Goal: Task Accomplishment & Management: Use online tool/utility

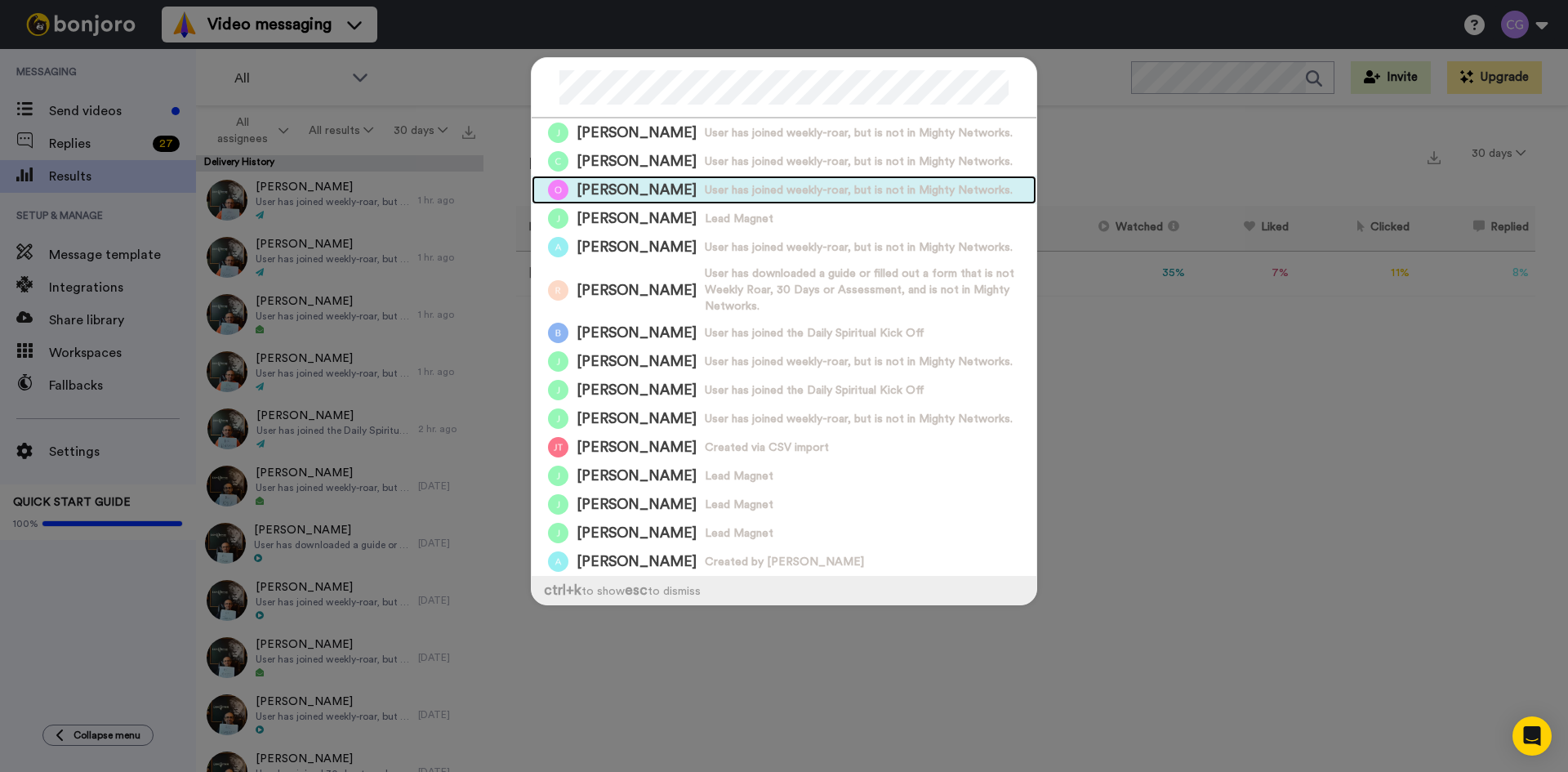
click at [705, 182] on span "User has joined weekly-roar, but is not in Mighty Networks." at bounding box center [859, 190] width 308 height 16
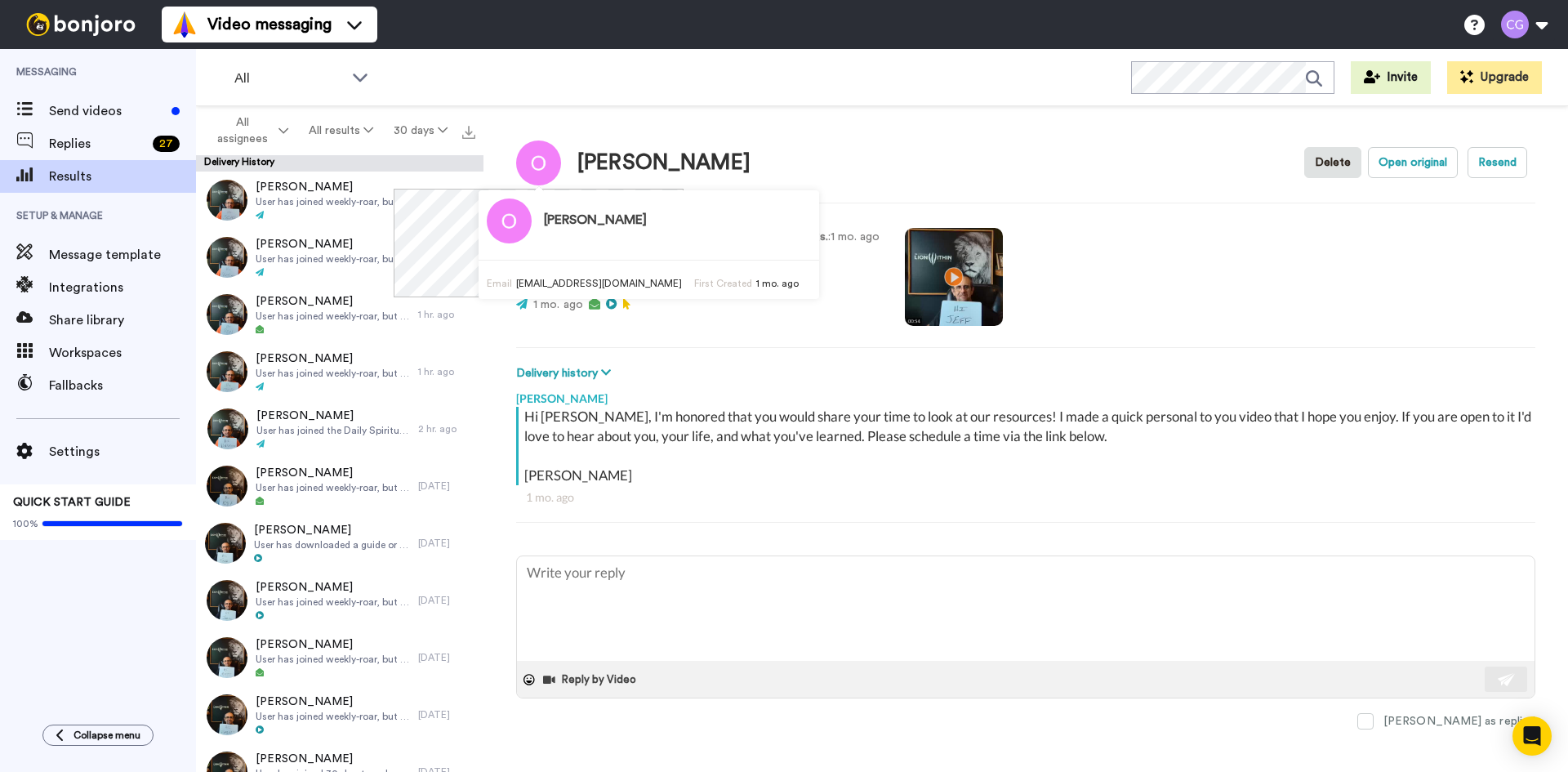
click at [570, 282] on span "[EMAIL_ADDRESS][DOMAIN_NAME]" at bounding box center [599, 283] width 166 height 10
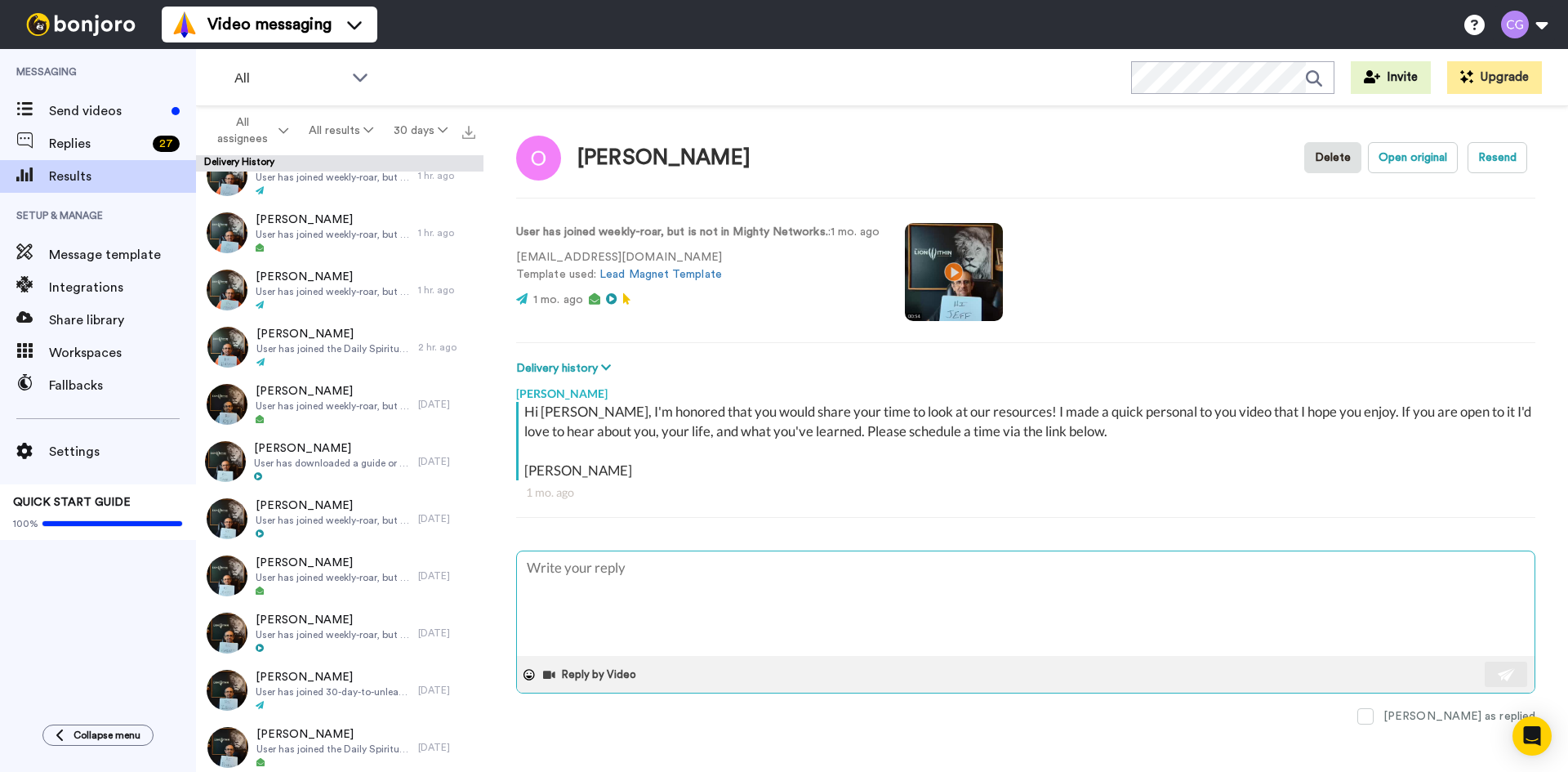
scroll to position [7, 0]
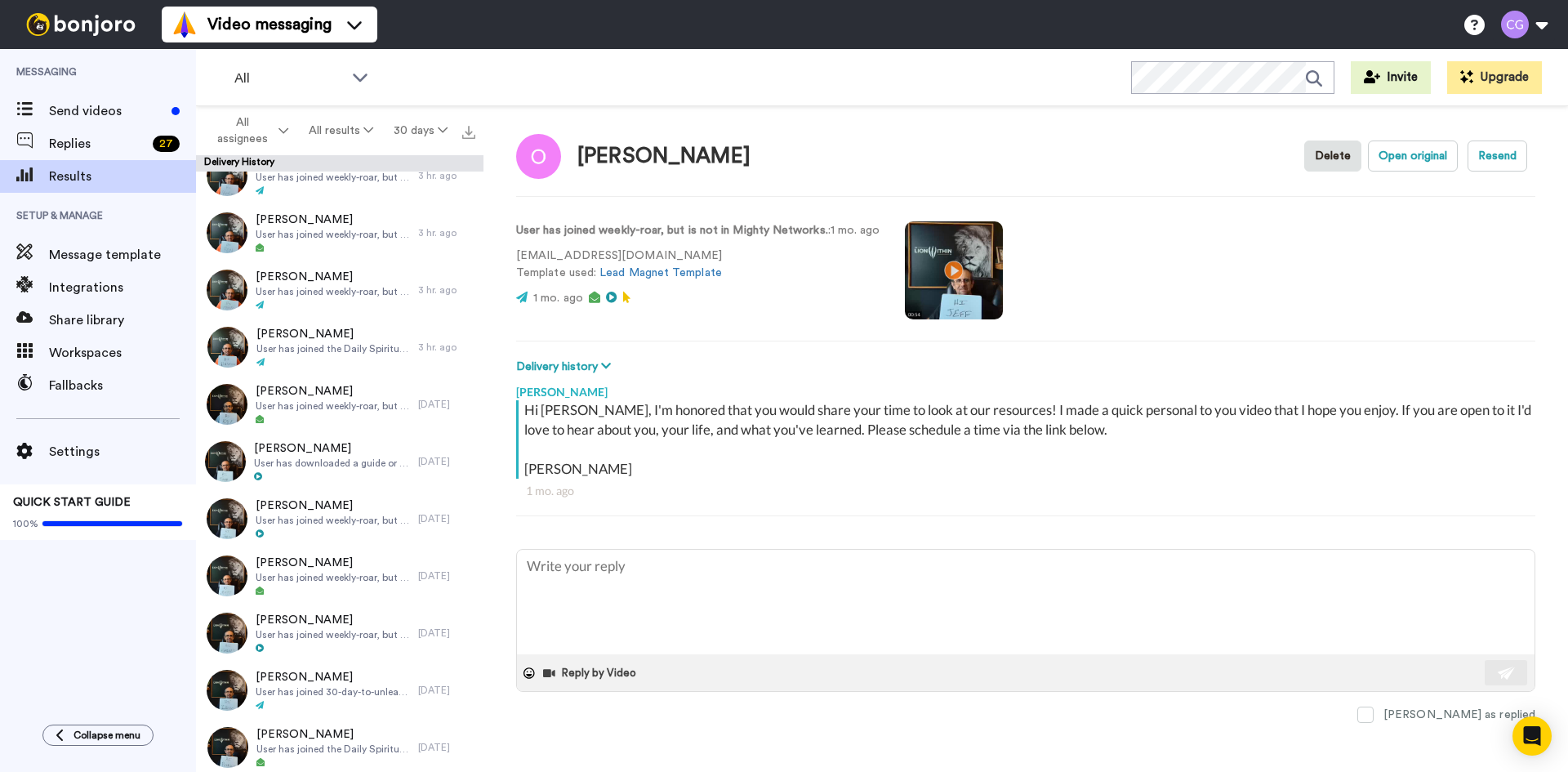
type textarea "x"
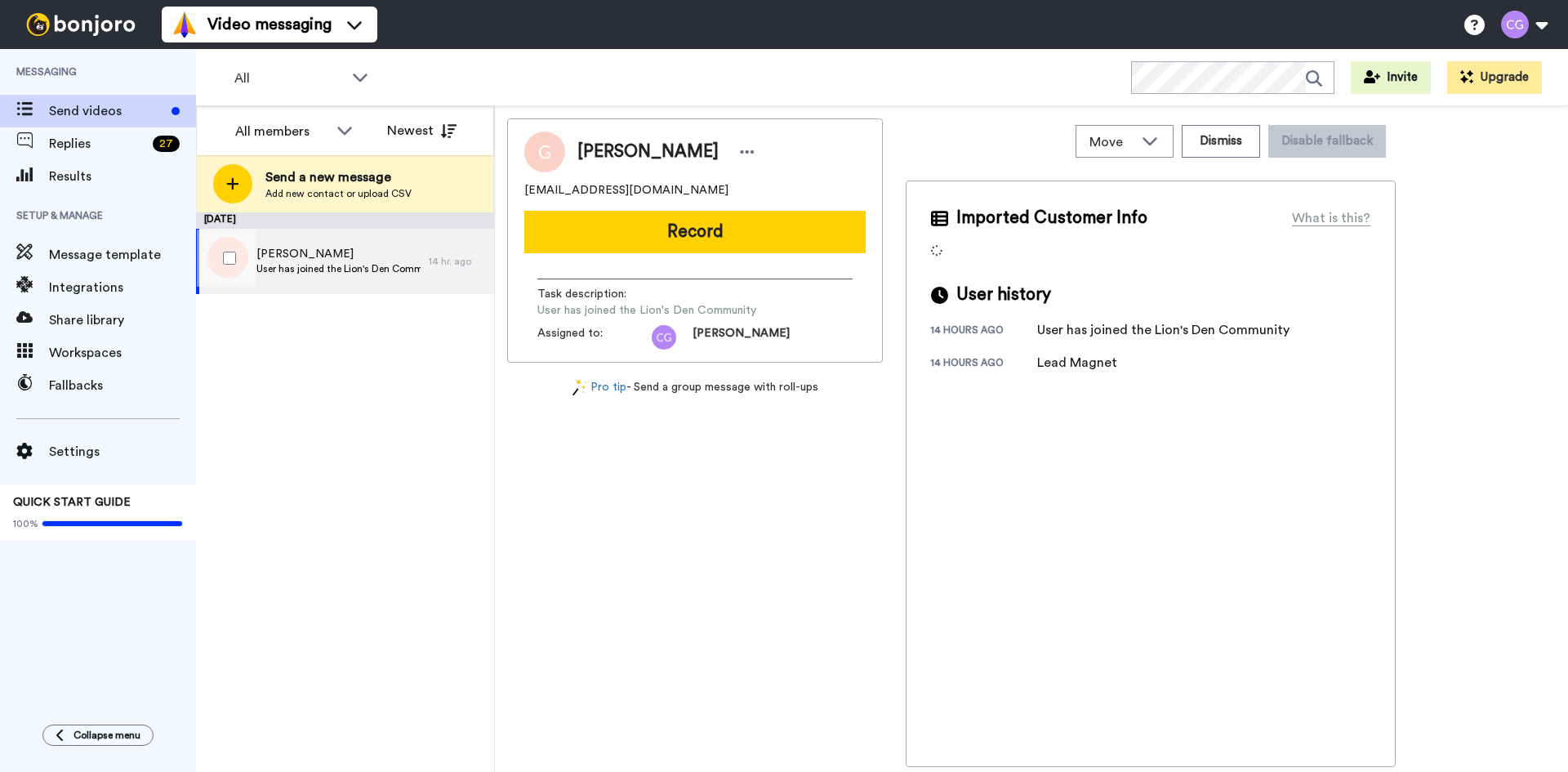
click at [237, 258] on div at bounding box center [225, 258] width 58 height 57
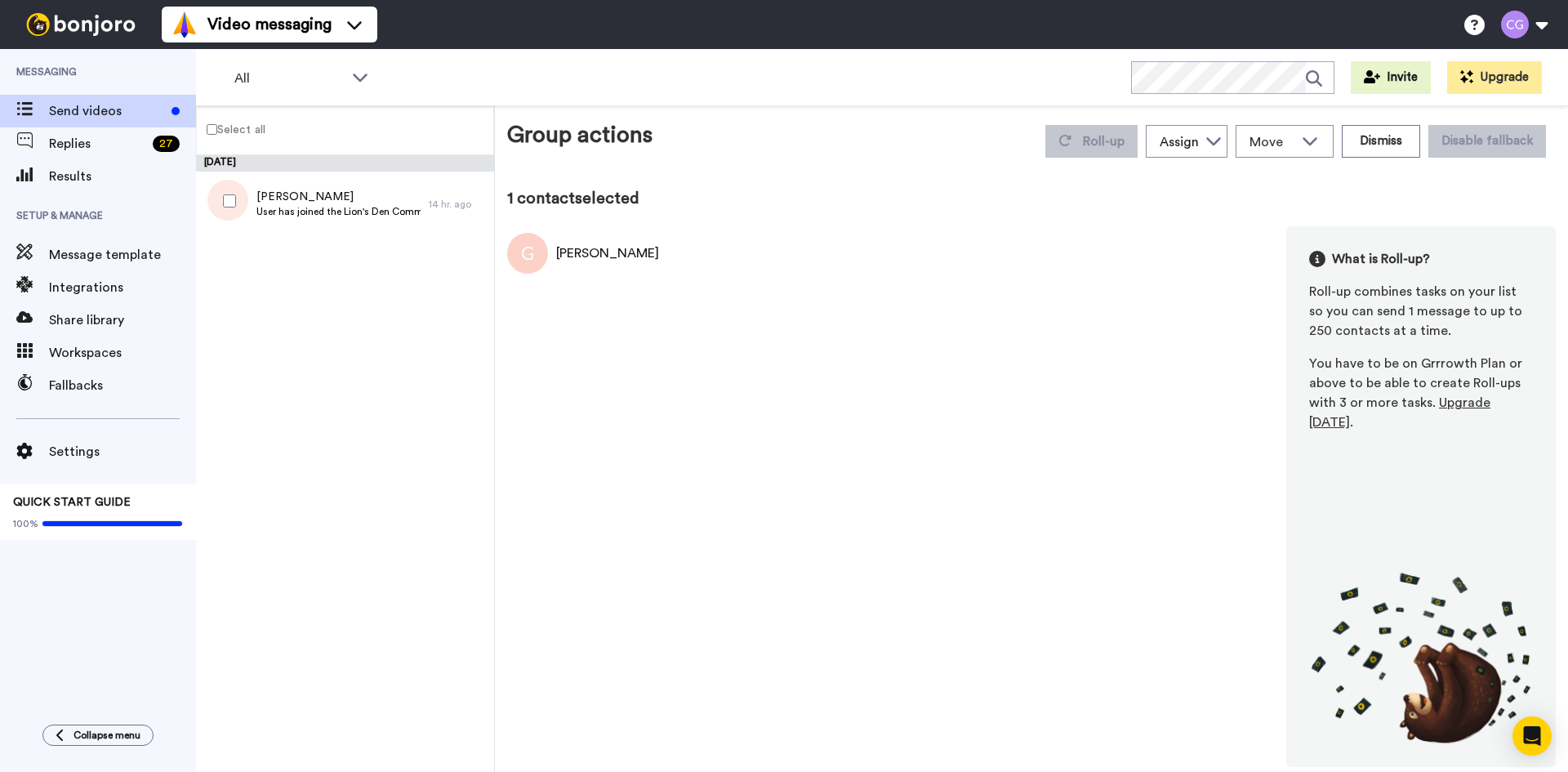
click at [238, 203] on div at bounding box center [225, 200] width 58 height 57
